Goal: Communication & Community: Answer question/provide support

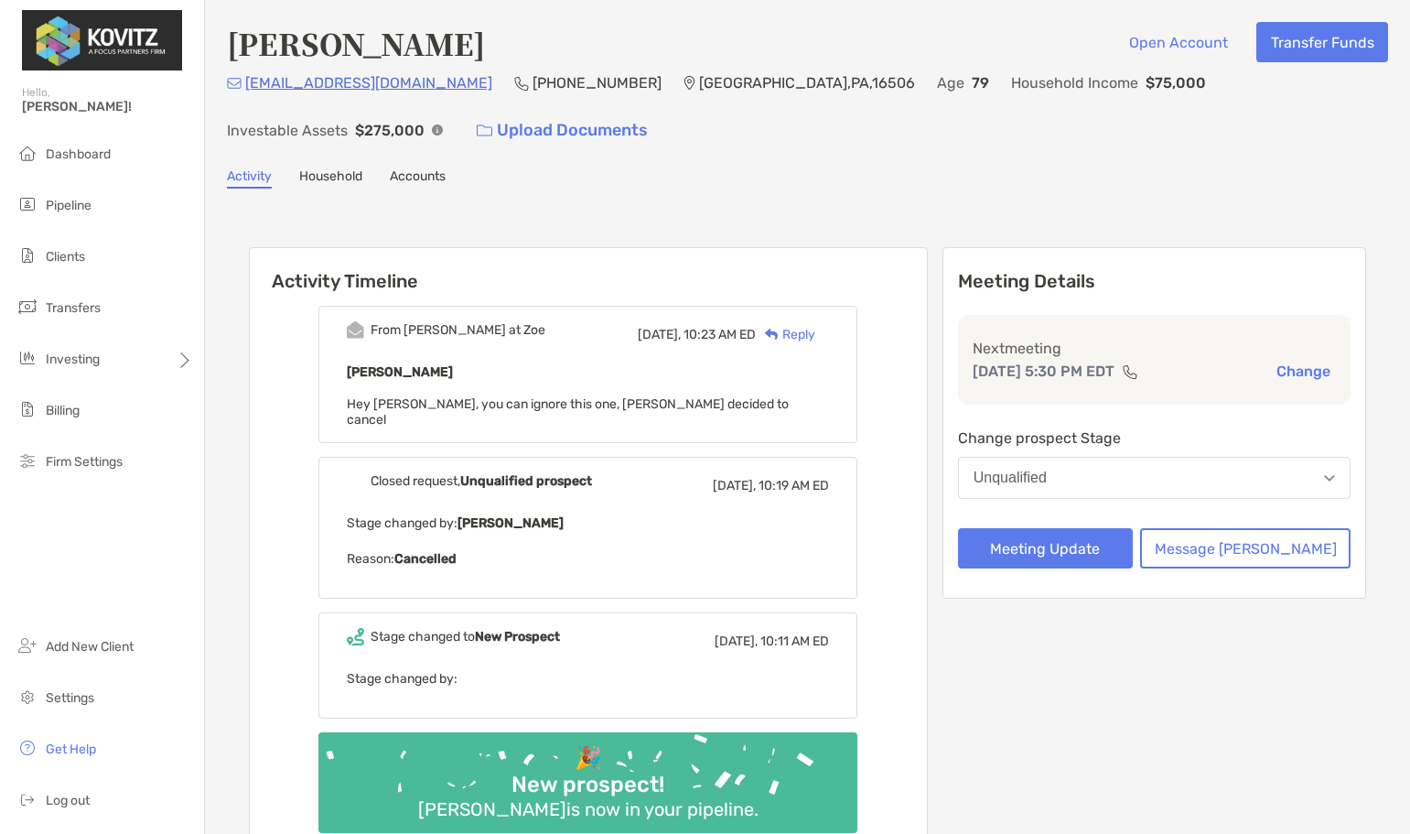
scroll to position [12, 0]
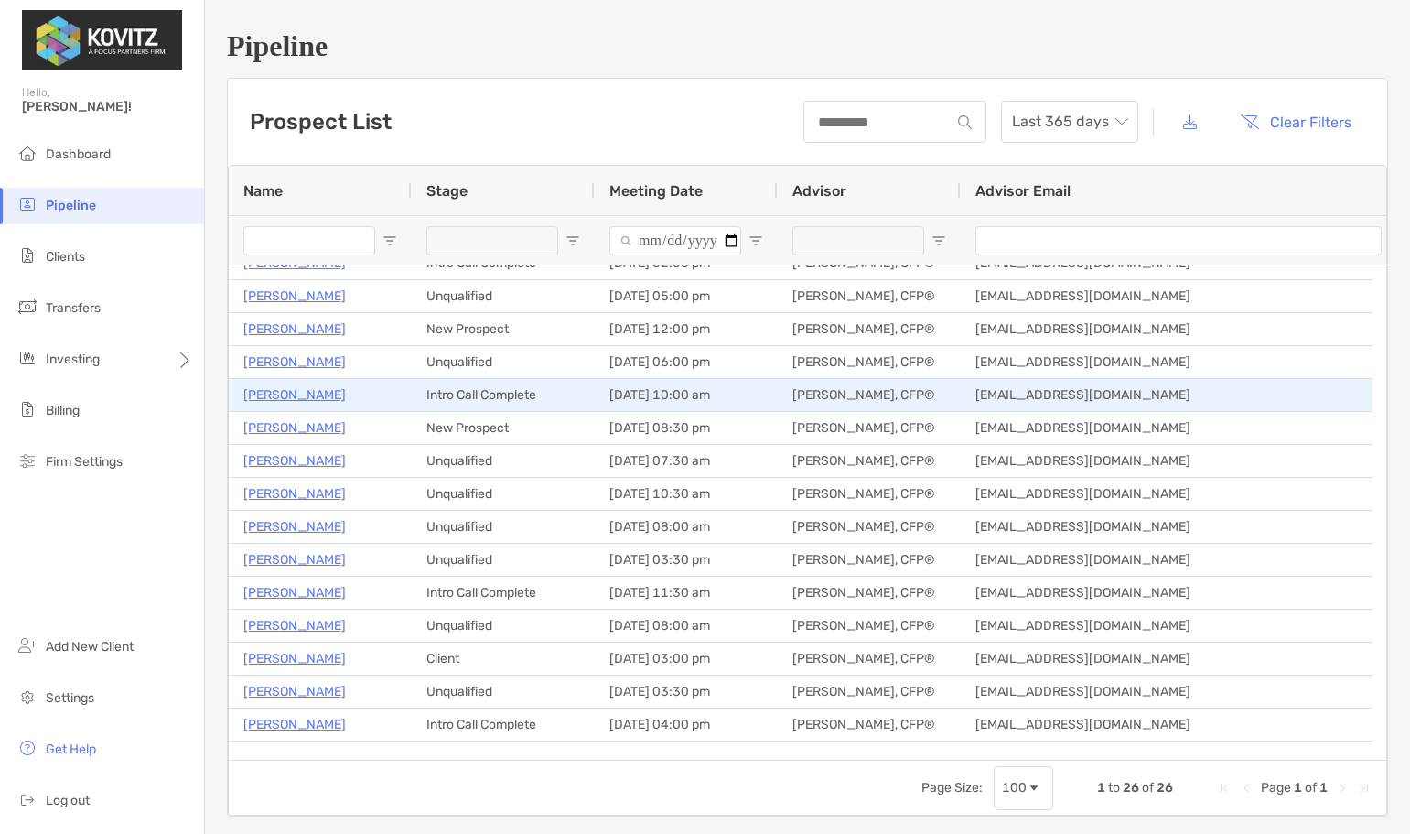
scroll to position [349, 0]
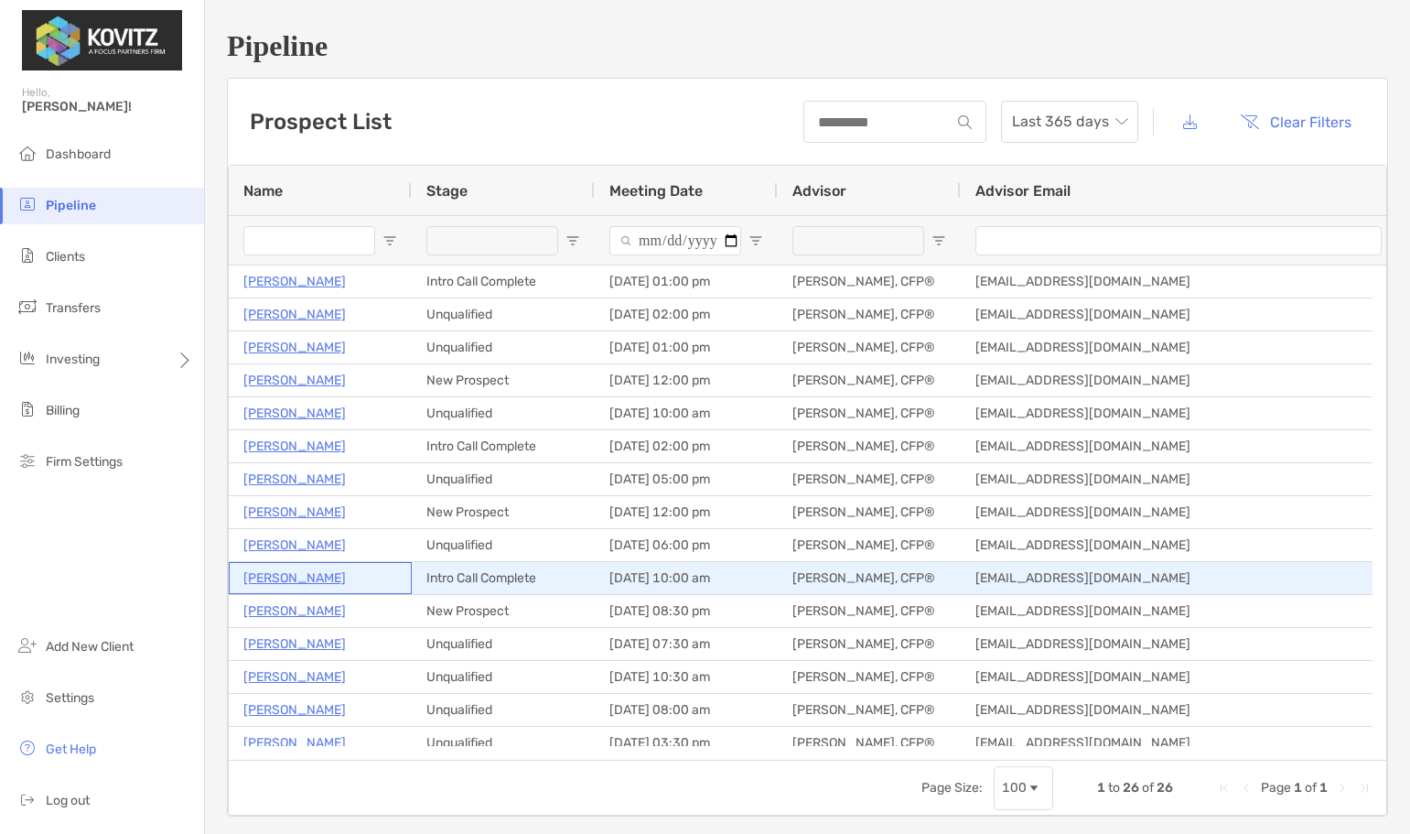
click at [288, 576] on p "[PERSON_NAME]" at bounding box center [294, 577] width 102 height 23
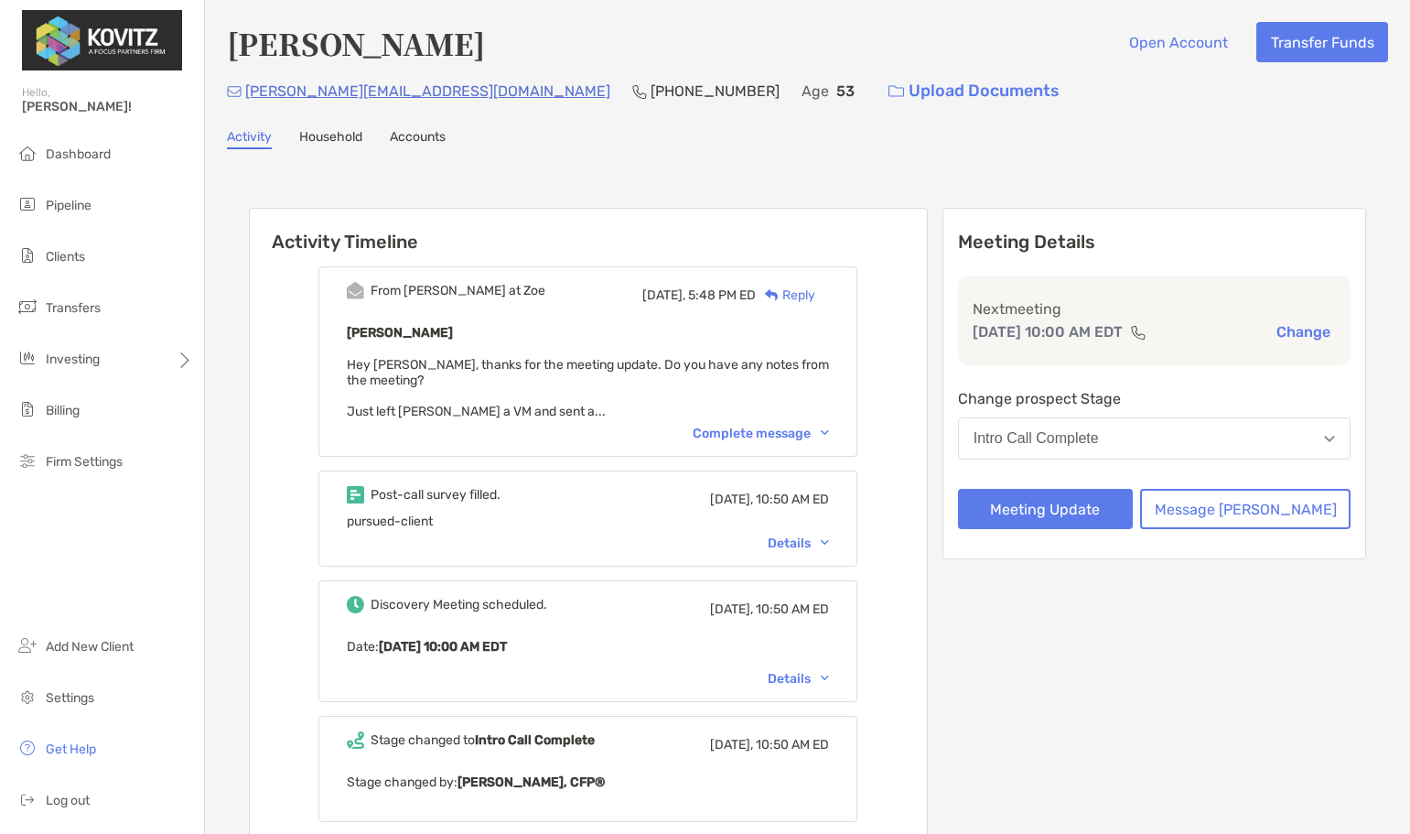
click at [815, 294] on div "Reply" at bounding box center [785, 294] width 59 height 19
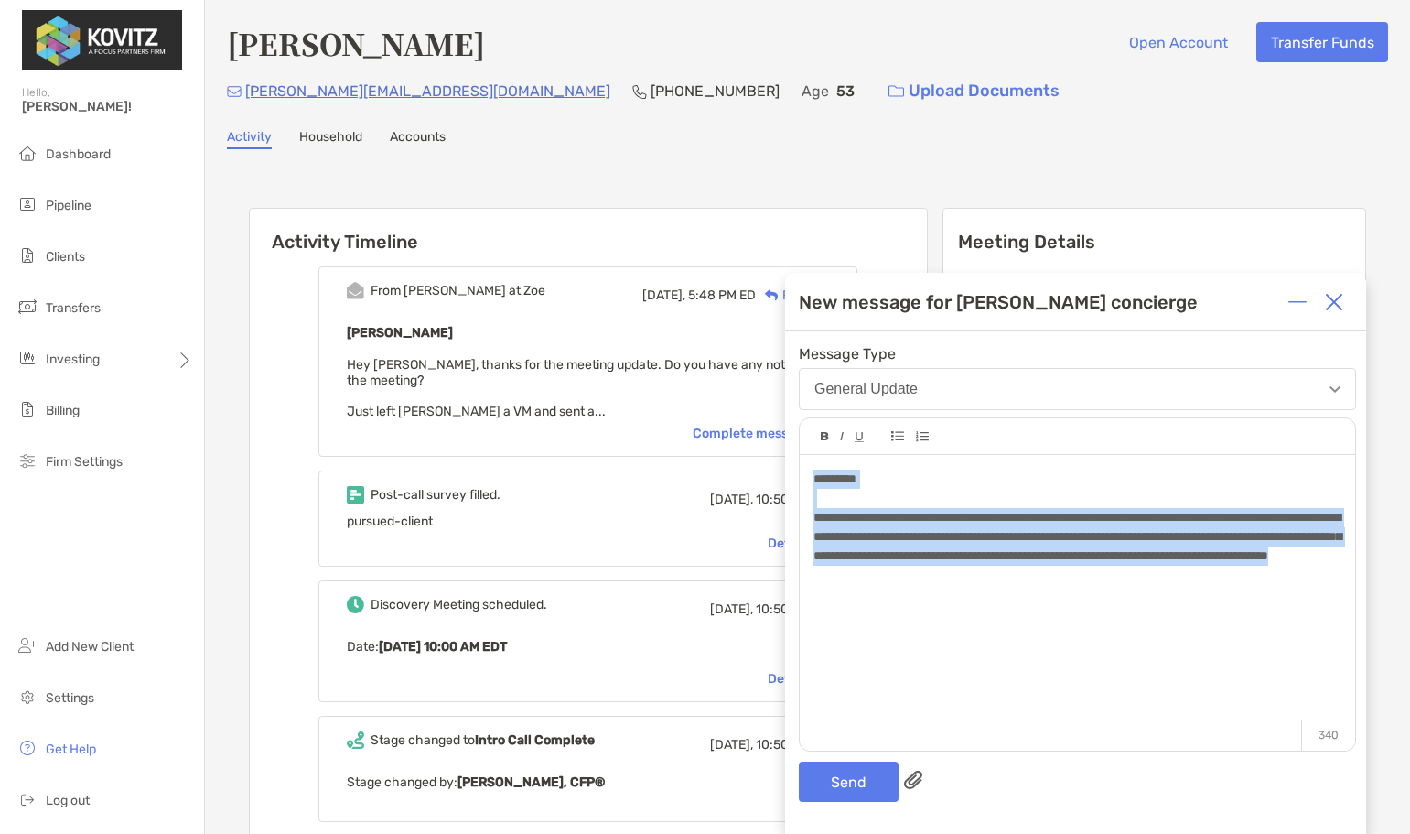
drag, startPoint x: 1203, startPoint y: 572, endPoint x: 748, endPoint y: 465, distance: 468.1
click at [748, 465] on div "Activity Timeline From [PERSON_NAME] at Zoe [DATE], 5:48 PM ED Reply [PERSON_NA…" at bounding box center [807, 829] width 1161 height 1325
copy div "**********"
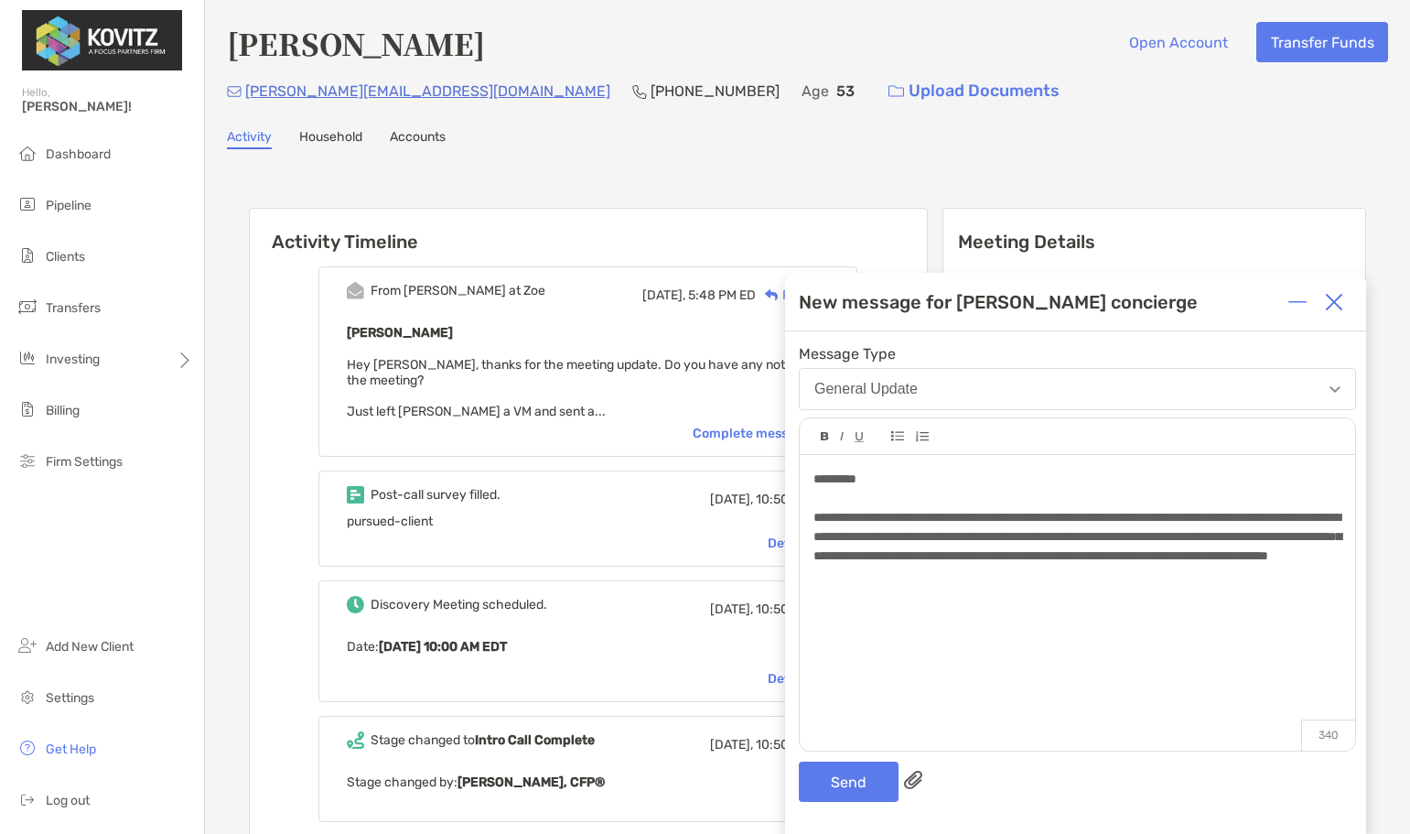
click at [1336, 312] on div at bounding box center [1334, 302] width 37 height 37
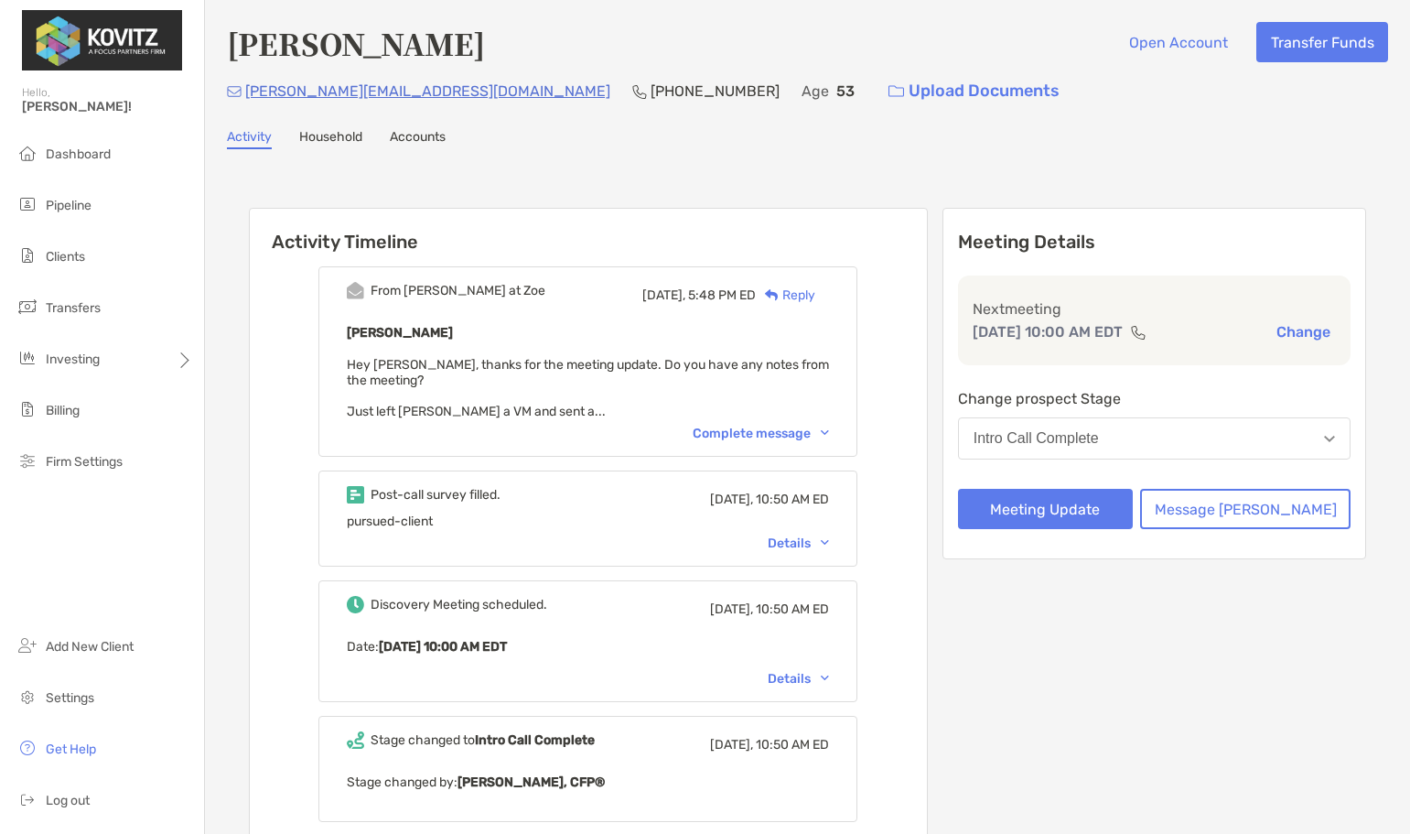
click at [813, 296] on div "Reply" at bounding box center [785, 294] width 59 height 19
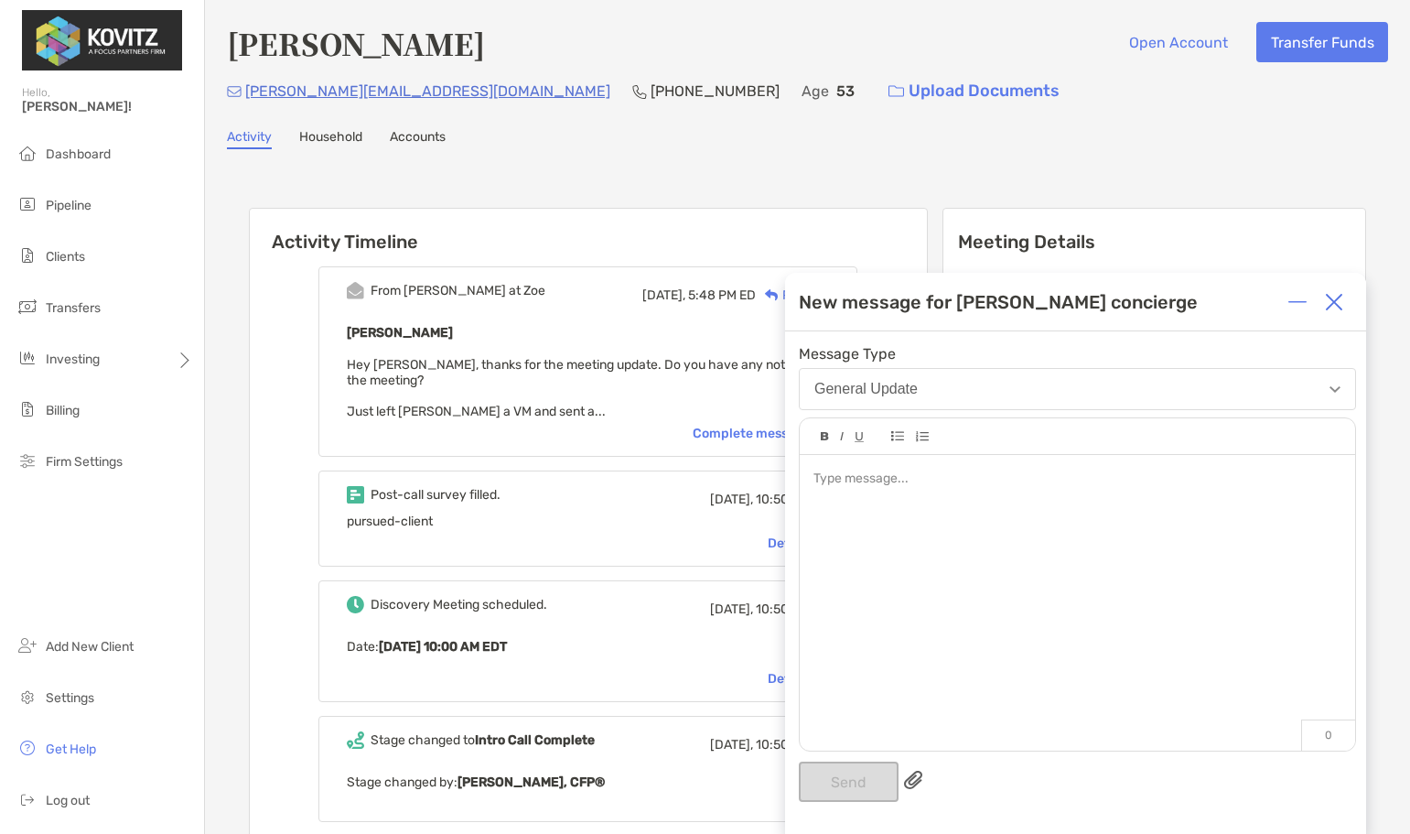
click at [937, 509] on div at bounding box center [1077, 593] width 555 height 277
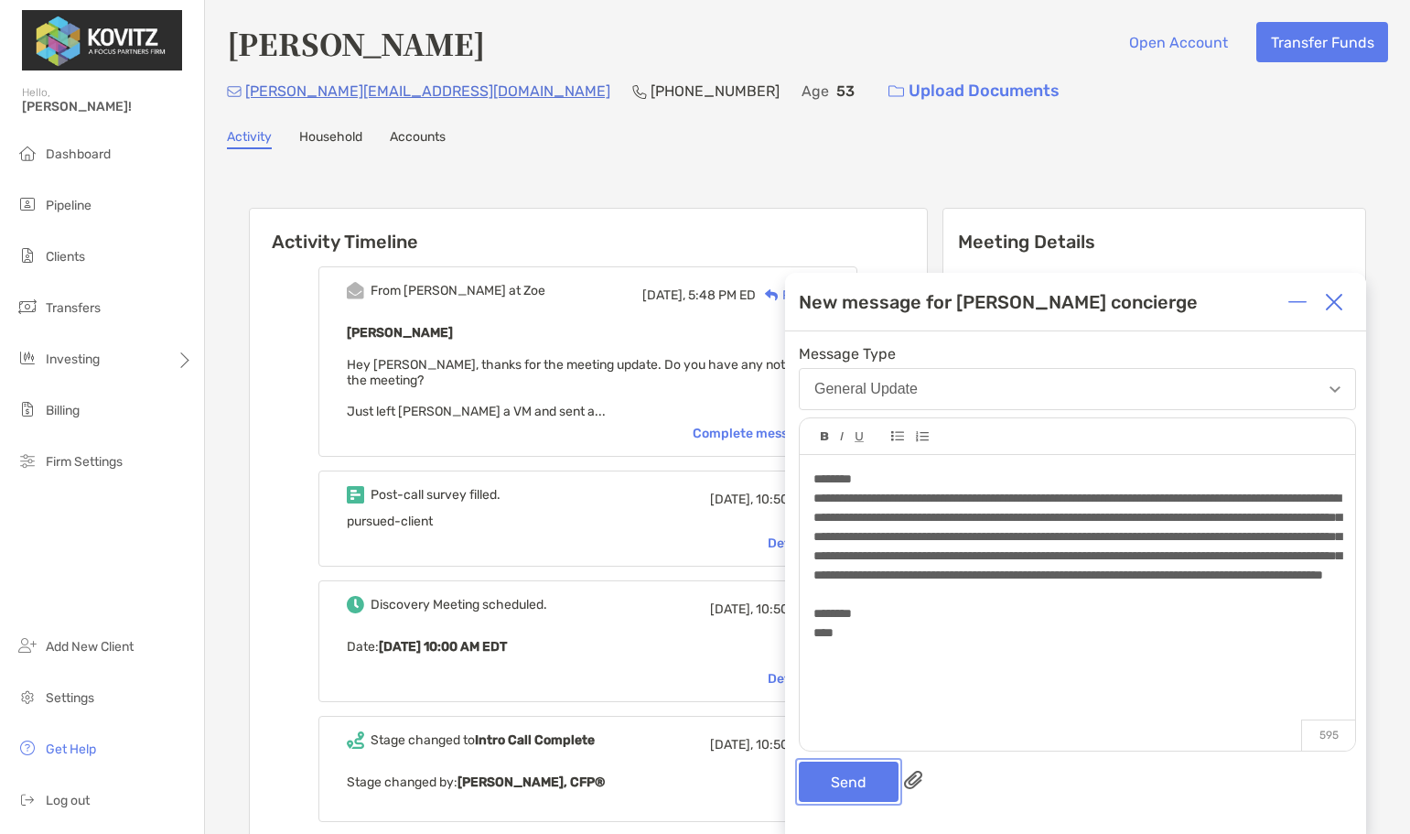
click at [837, 767] on button "Send" at bounding box center [849, 781] width 100 height 40
